Goal: Task Accomplishment & Management: Manage account settings

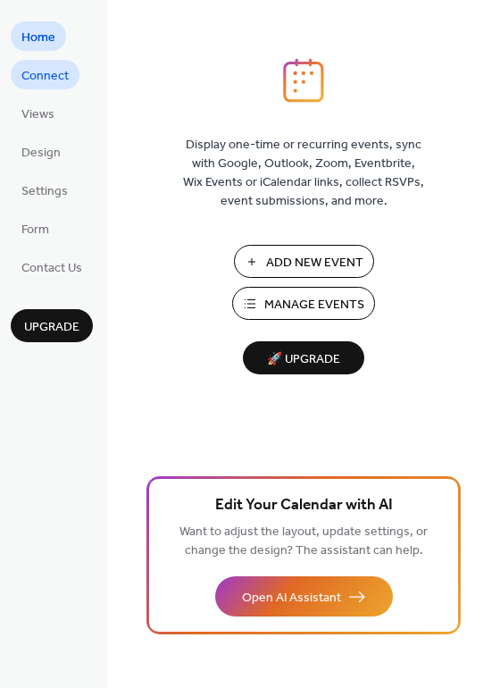
click at [49, 67] on span "Connect" at bounding box center [44, 76] width 47 height 19
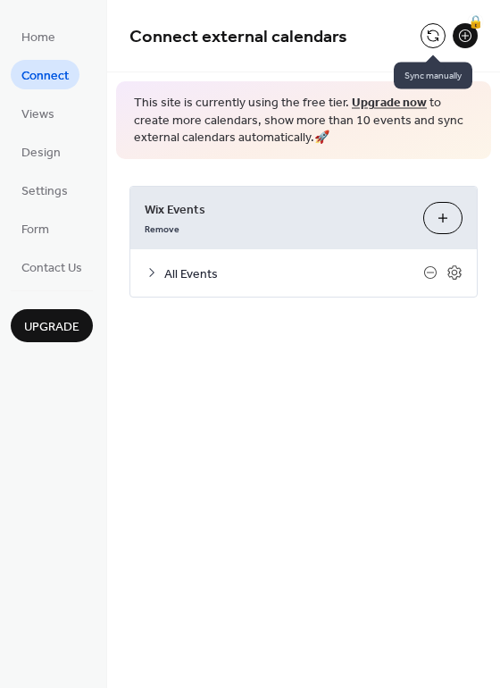
click at [424, 32] on button at bounding box center [433, 35] width 25 height 25
click at [456, 270] on icon at bounding box center [455, 272] width 16 height 16
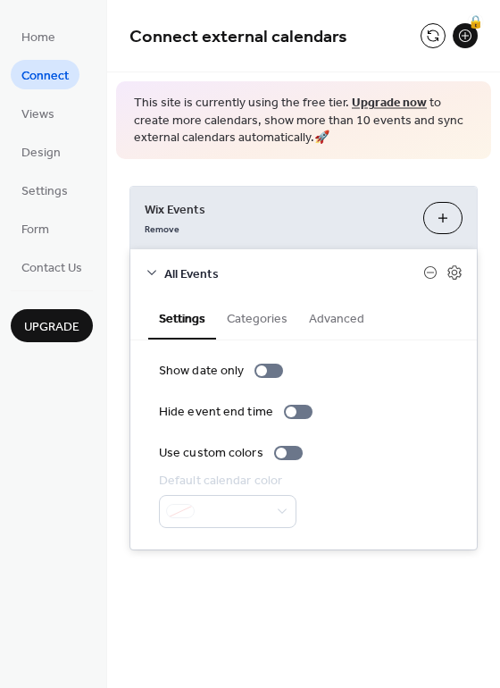
click at [244, 322] on button "Categories" at bounding box center [257, 317] width 82 height 41
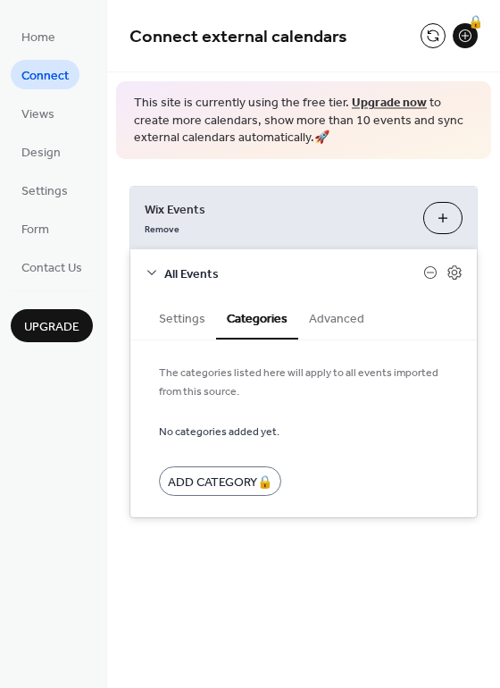
click at [360, 316] on button "Advanced" at bounding box center [336, 317] width 77 height 41
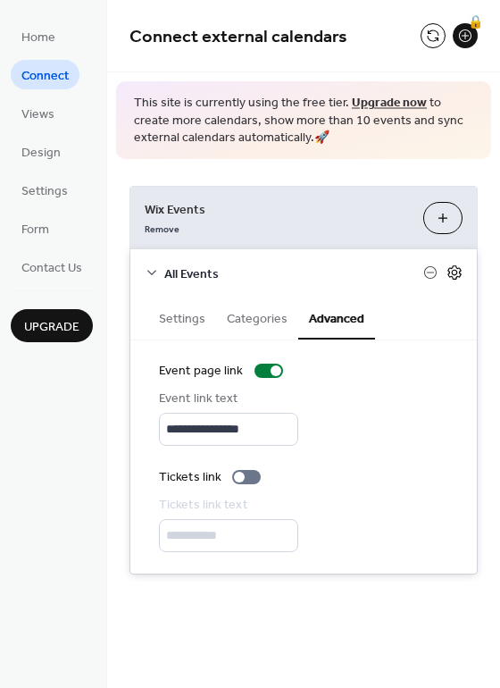
click at [458, 266] on icon at bounding box center [455, 272] width 16 height 16
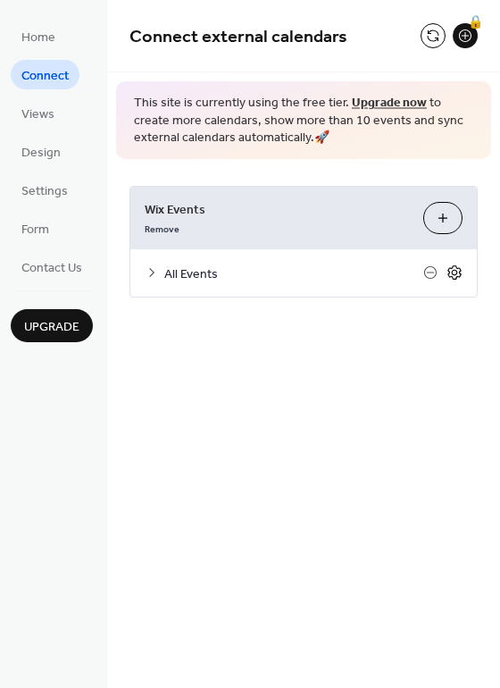
click at [458, 266] on icon at bounding box center [455, 272] width 16 height 16
